Goal: Task Accomplishment & Management: Use online tool/utility

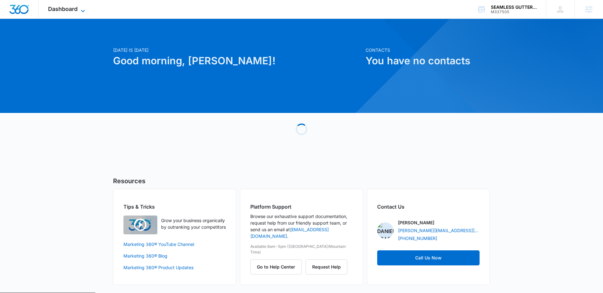
click at [79, 11] on icon at bounding box center [83, 11] width 8 height 8
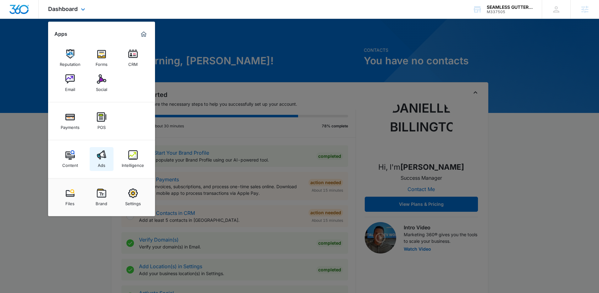
click at [105, 168] on link "Ads" at bounding box center [102, 159] width 24 height 24
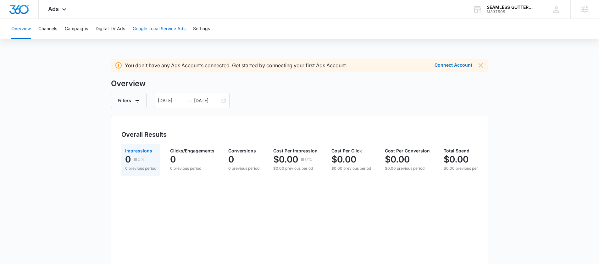
click at [158, 25] on button "Google Local Service Ads" at bounding box center [159, 29] width 53 height 20
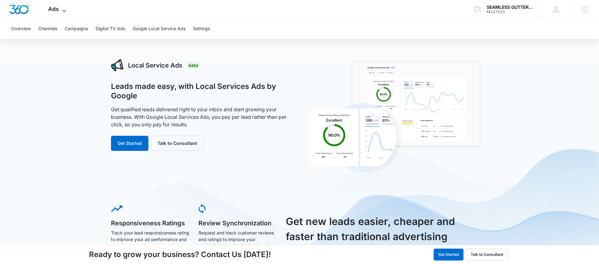
click at [52, 11] on span "Ads" at bounding box center [53, 9] width 11 height 7
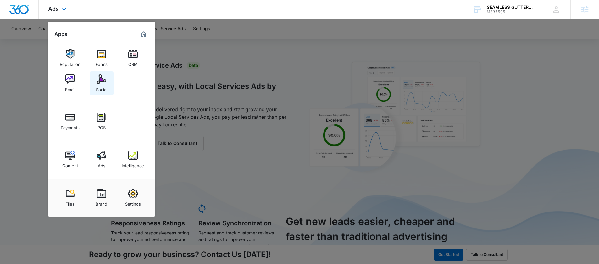
click at [106, 90] on div "Social" at bounding box center [101, 88] width 11 height 8
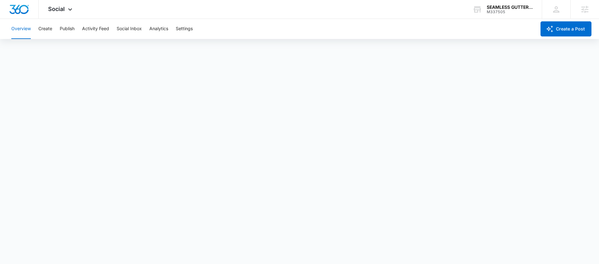
scroll to position [2, 0]
click at [33, 8] on div at bounding box center [19, 9] width 39 height 19
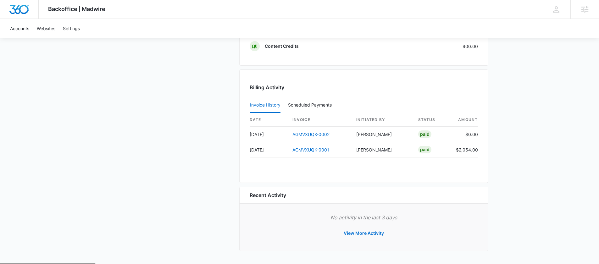
scroll to position [605, 0]
click at [352, 234] on button "View More Activity" at bounding box center [363, 234] width 53 height 15
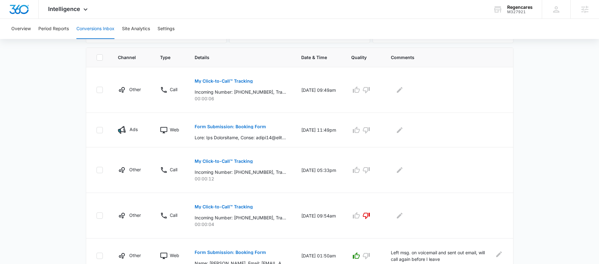
scroll to position [160, 0]
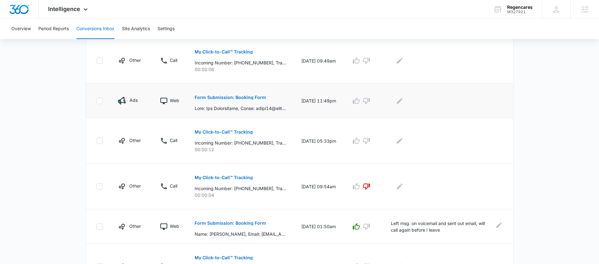
click at [243, 100] on button "Form Submission: Booking Form" at bounding box center [230, 97] width 71 height 15
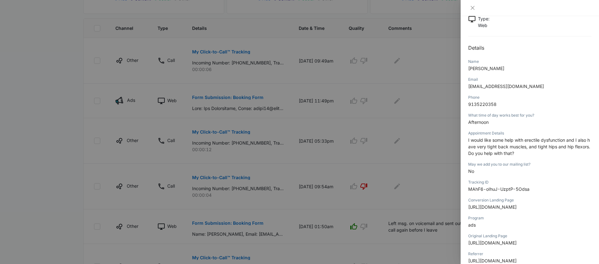
scroll to position [46, 0]
click at [474, 9] on icon "close" at bounding box center [472, 7] width 5 height 5
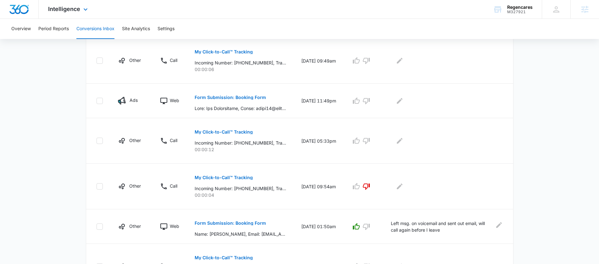
scroll to position [159, 0]
